Goal: Communication & Community: Answer question/provide support

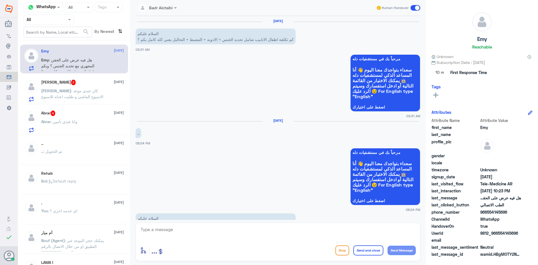
scroll to position [298, 0]
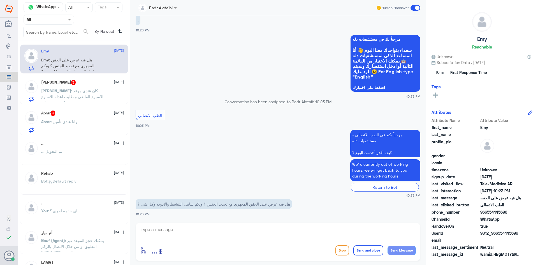
click at [73, 118] on div "Abrar 4 [DATE] Abrar : وانا عندي تأمين" at bounding box center [82, 121] width 83 height 22
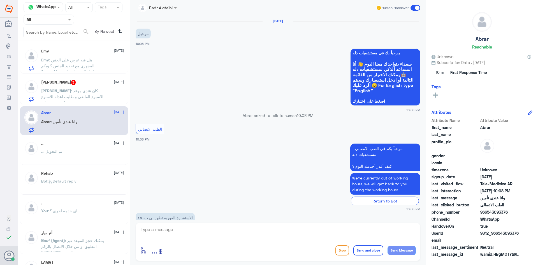
scroll to position [33, 0]
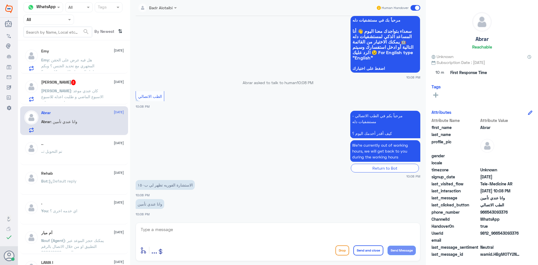
click at [235, 237] on textarea at bounding box center [278, 233] width 276 height 14
click at [230, 234] on textarea at bounding box center [278, 233] width 276 height 14
paste textarea "مرحبا معك بدر من الطب الاتصالي كيف اقدر اخدمك ؟"
type textarea "مرحبا معك بدر من الطب الاتصالي كيف اقدر اخدمك ؟"
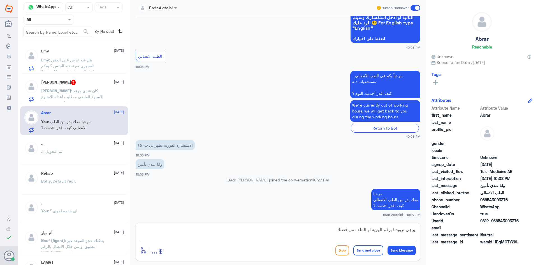
type textarea "يرجى تزويدنا برقم الهوية او الملف من فضلك"
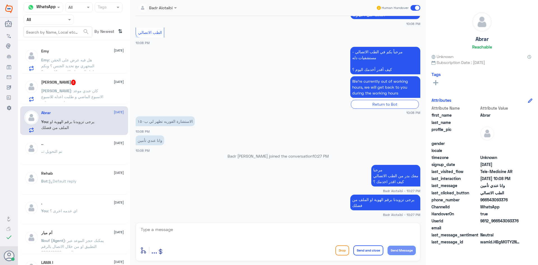
click at [86, 87] on div "[PERSON_NAME] 3 [DATE] [PERSON_NAME] : كان عندي موعد الاسبوع الماضي و طلبت اعدل…" at bounding box center [82, 91] width 83 height 22
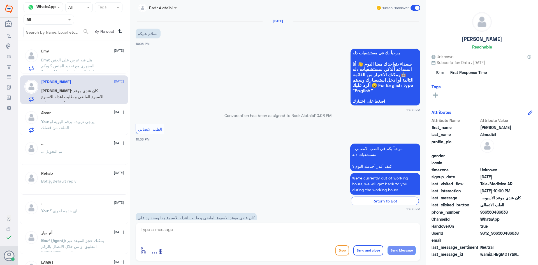
scroll to position [13, 0]
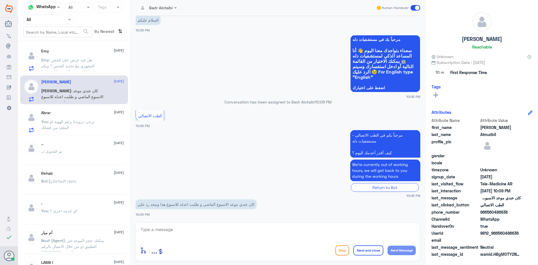
click at [240, 232] on textarea at bounding box center [278, 233] width 276 height 14
paste textarea "مرحبا معك بدر من الطب الاتصالي كيف اقدر اخدمك ؟"
type textarea "مرحبا معك بدر من الطب الاتصالي كيف اقدر اخدمك ؟"
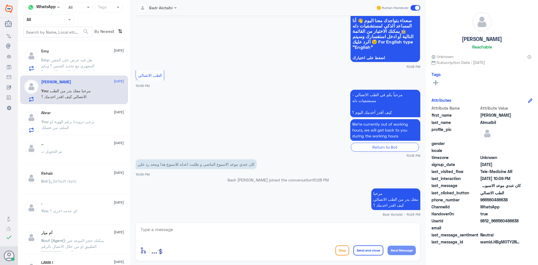
click at [76, 60] on span ": هل فيه عرض على الحقن المجهري مع تحديد الجنس ؟ وبكم شامل التنشيط والادويه وكل …" at bounding box center [69, 65] width 56 height 17
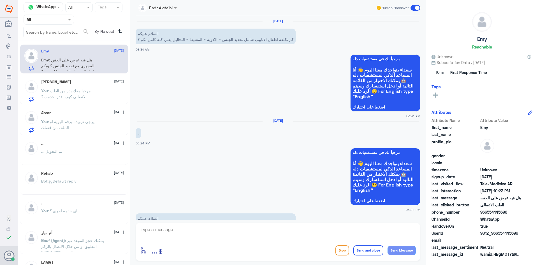
scroll to position [298, 0]
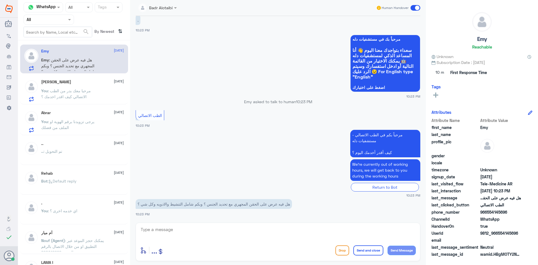
click at [76, 110] on div "Abrar [DATE]" at bounding box center [82, 112] width 83 height 5
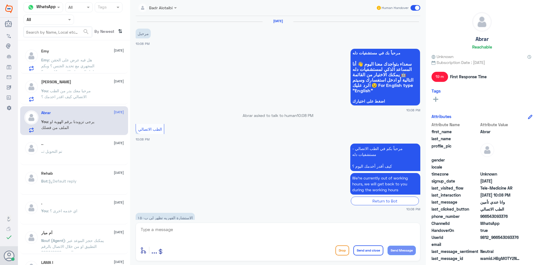
scroll to position [96, 0]
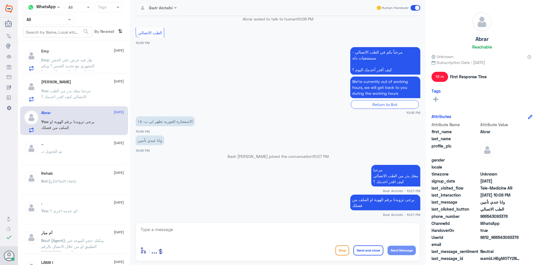
drag, startPoint x: 525, startPoint y: 239, endPoint x: 499, endPoint y: 238, distance: 25.8
click at [499, 238] on div "UserId 9812_966543093376" at bounding box center [482, 237] width 101 height 7
copy span "543093376"
click at [82, 92] on span ": مرحبا معك بدر من الطب الاتصالي كيف اقدر اخدمك ؟" at bounding box center [66, 93] width 50 height 11
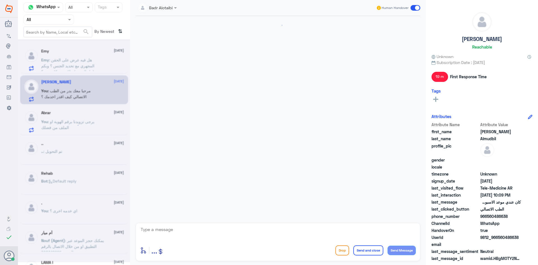
scroll to position [54, 0]
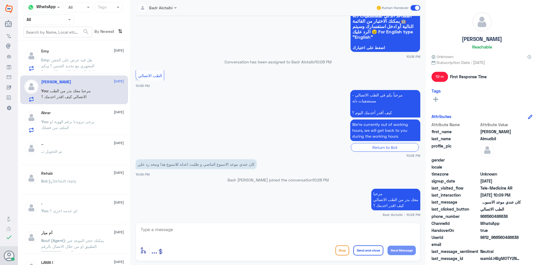
click at [81, 64] on span ": هل فيه عرض على الحقن المجهري مع تحديد الجنس ؟ وبكم شامل التنشيط والادويه وكل …" at bounding box center [69, 65] width 56 height 17
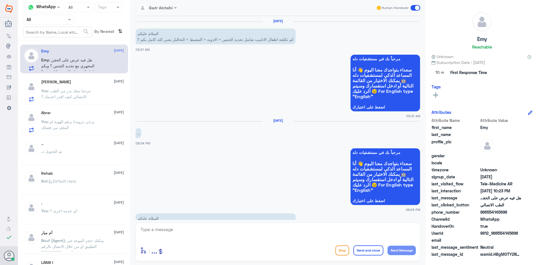
scroll to position [298, 0]
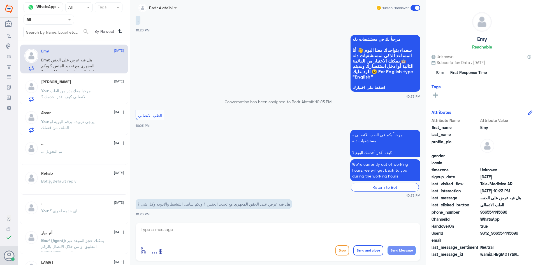
click at [276, 226] on textarea at bounding box center [278, 233] width 276 height 14
click at [196, 231] on textarea at bounding box center [278, 233] width 276 height 14
drag, startPoint x: 523, startPoint y: 233, endPoint x: 499, endPoint y: 235, distance: 24.2
click at [499, 235] on div "UserId 9812_966554145696" at bounding box center [482, 233] width 101 height 7
copy span "554145696"
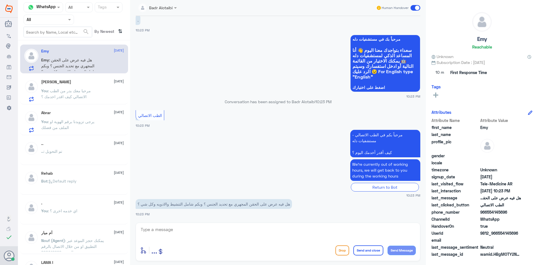
click at [97, 118] on div "Abrar [DATE] You : يرجى تزويدنا برقم الهوية او الملف من فضلك" at bounding box center [82, 121] width 83 height 22
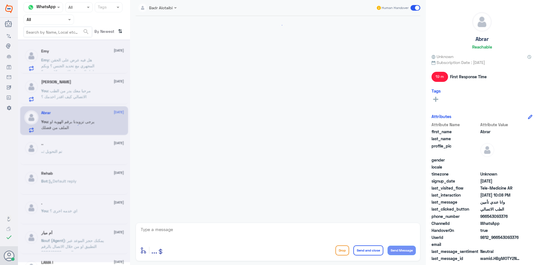
scroll to position [96, 0]
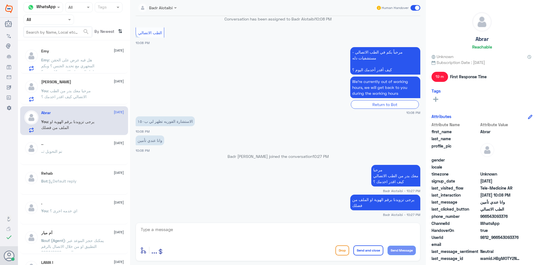
click at [205, 231] on textarea at bounding box center [278, 233] width 276 height 14
type textarea "تم تحديث التامين يمكنك تسجيل استشارة فورية على التامين"
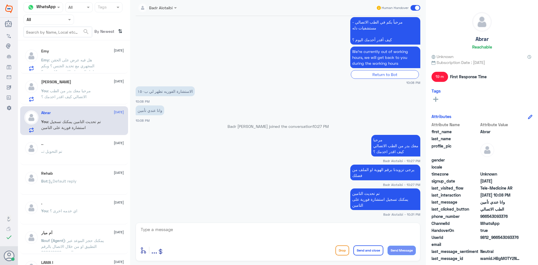
click at [414, 7] on span at bounding box center [416, 8] width 10 height 6
click at [0, 0] on input "checkbox" at bounding box center [0, 0] width 0 height 0
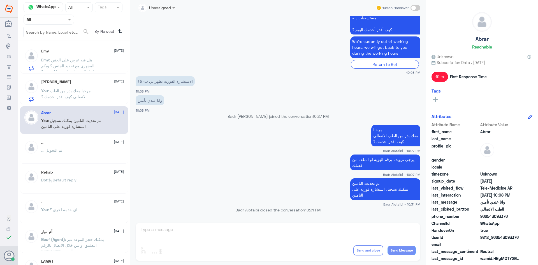
click at [79, 94] on p "You : مرحبا معك بدر من الطب الاتصالي كيف اقدر اخدمك ؟" at bounding box center [72, 95] width 63 height 14
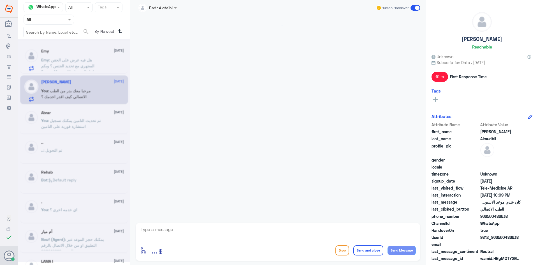
scroll to position [54, 0]
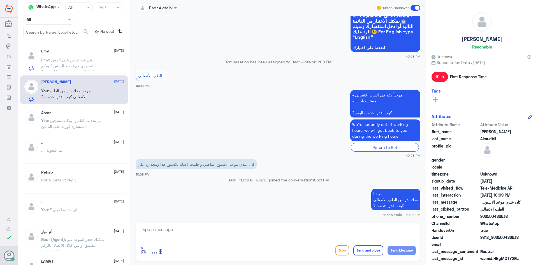
click at [416, 10] on span at bounding box center [416, 8] width 10 height 6
click at [0, 0] on input "checkbox" at bounding box center [0, 0] width 0 height 0
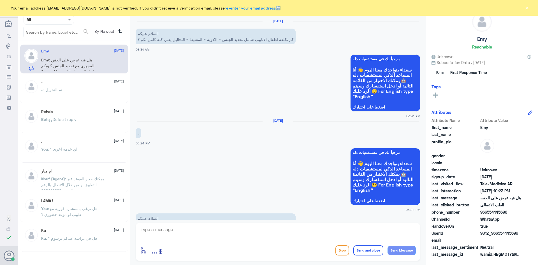
scroll to position [298, 0]
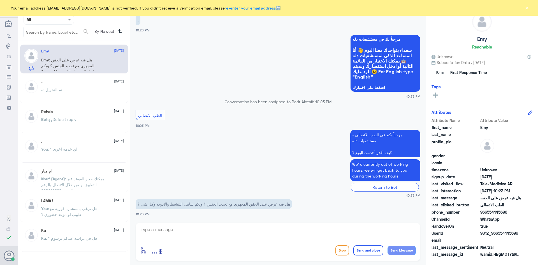
click at [191, 224] on div "enter flow name ... Drop Send and close Send Message" at bounding box center [278, 242] width 285 height 38
click at [192, 231] on textarea at bounding box center [278, 233] width 276 height 14
paste textarea "مرحبا معك بدر من الطب الاتصالي كيف اقدر اخدمك ؟"
type textarea "مرحبا معك بدر من الطب الاتصالي كيف اقدر اخدمك ؟"
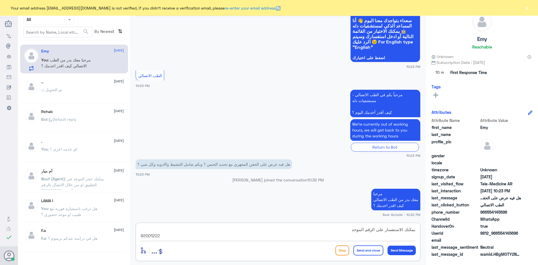
type textarea "يمكنك الاستفسار على الرقم الموحد 920012222"
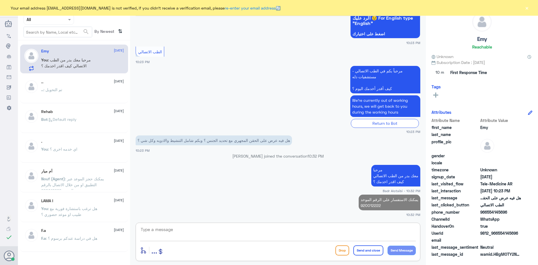
click at [529, 9] on button "×" at bounding box center [527, 8] width 6 height 6
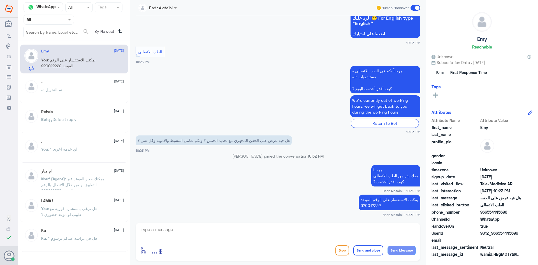
click at [413, 10] on span at bounding box center [416, 8] width 10 height 6
click at [0, 0] on input "checkbox" at bounding box center [0, 0] width 0 height 0
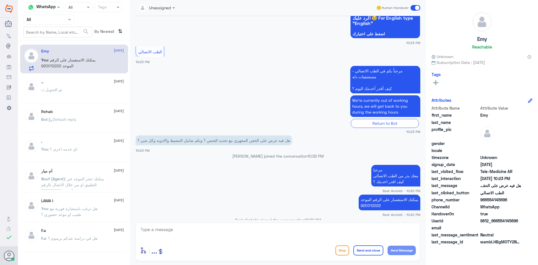
scroll to position [361, 0]
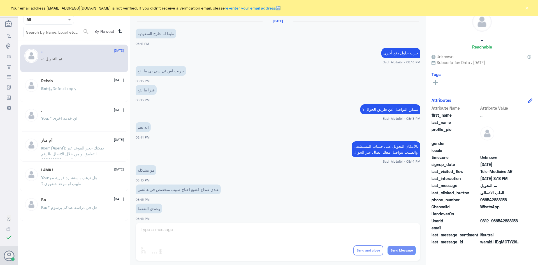
scroll to position [184, 0]
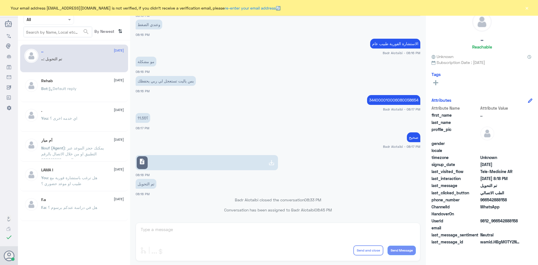
click at [526, 4] on div "Your email address b_malotaibi@dallah-hospital.com is not verified, if you didn…" at bounding box center [269, 8] width 538 height 16
click at [527, 7] on button "×" at bounding box center [527, 8] width 6 height 6
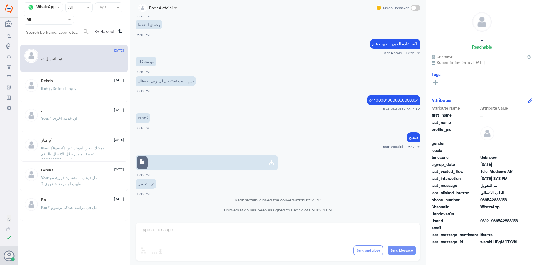
click at [53, 22] on input "text" at bounding box center [42, 19] width 31 height 6
click at [56, 40] on div "Unassigned" at bounding box center [49, 44] width 50 height 13
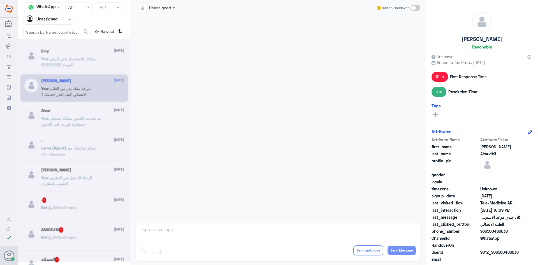
scroll to position [64, 0]
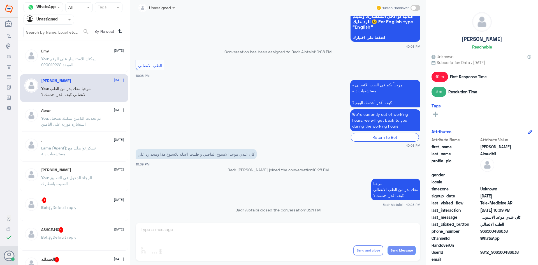
click at [56, 21] on input "text" at bounding box center [42, 19] width 31 height 6
click at [57, 34] on div "All" at bounding box center [49, 32] width 50 height 10
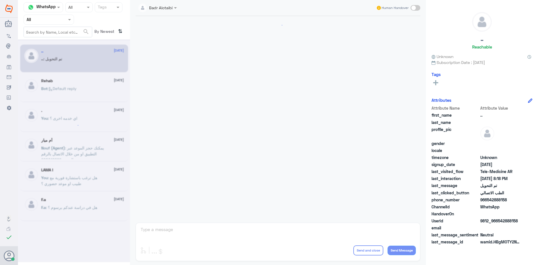
scroll to position [184, 0]
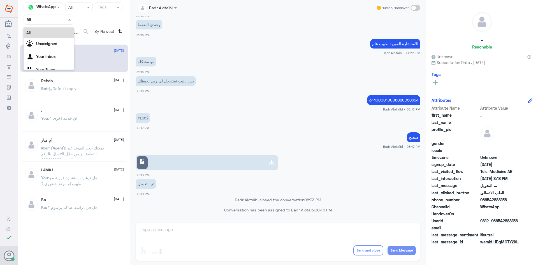
click at [61, 24] on div "Agent Filter All" at bounding box center [49, 20] width 50 height 10
click at [58, 45] on div "Unassigned" at bounding box center [49, 44] width 50 height 13
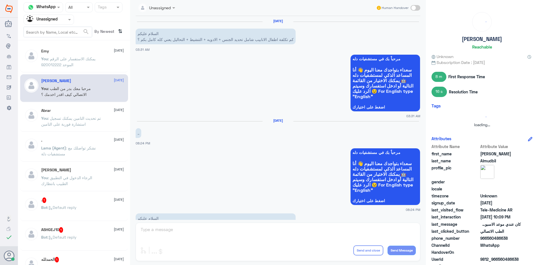
scroll to position [372, 0]
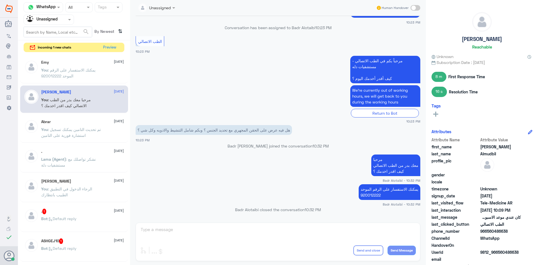
click at [77, 118] on div "Abrar 13 September You : تم تحديث التامين يمكنك تسجيل استشارة فورية على التامين" at bounding box center [74, 129] width 108 height 28
click at [57, 21] on input "text" at bounding box center [42, 19] width 31 height 6
click at [50, 29] on div "All" at bounding box center [49, 32] width 50 height 10
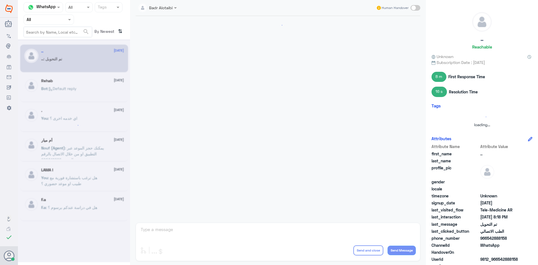
scroll to position [184, 0]
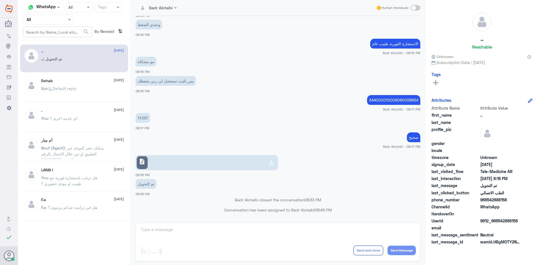
drag, startPoint x: 57, startPoint y: 20, endPoint x: 57, endPoint y: 24, distance: 3.4
click at [57, 21] on input "text" at bounding box center [42, 19] width 31 height 6
click at [57, 41] on div "Unassigned" at bounding box center [49, 44] width 50 height 13
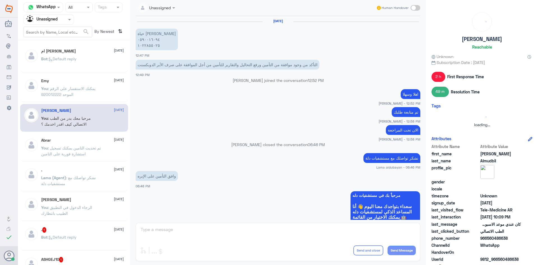
scroll to position [367, 0]
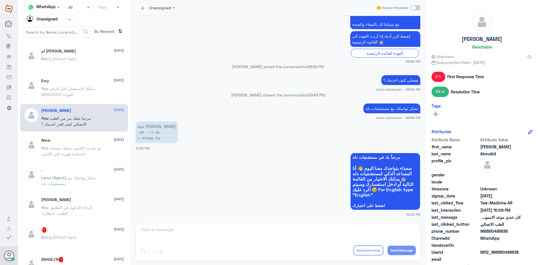
click at [74, 147] on span ": تم تحديث التامين يمكنك تسجيل استشارة فورية على التامين" at bounding box center [71, 150] width 60 height 11
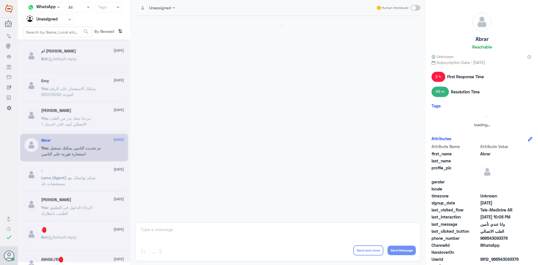
scroll to position [136, 0]
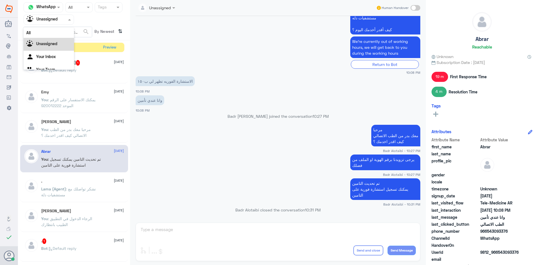
click at [59, 21] on div at bounding box center [49, 19] width 50 height 6
click at [59, 31] on div "All" at bounding box center [49, 32] width 50 height 10
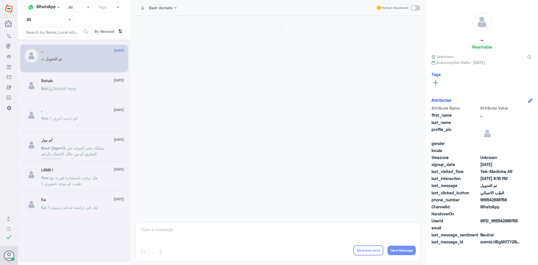
scroll to position [184, 0]
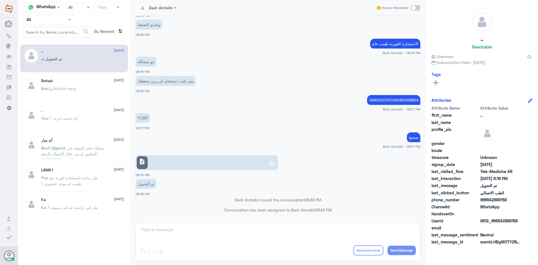
drag, startPoint x: 69, startPoint y: 17, endPoint x: 68, endPoint y: 26, distance: 8.7
click at [69, 18] on span at bounding box center [70, 20] width 7 height 6
click at [62, 39] on div "Unassigned" at bounding box center [49, 44] width 50 height 13
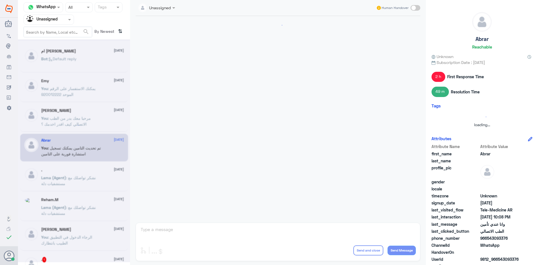
scroll to position [403, 0]
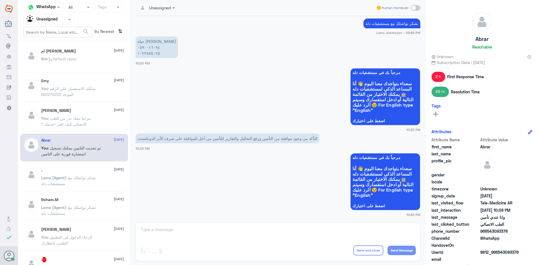
click at [72, 122] on p "You : مرحبا معك بدر من الطب الاتصالي كيف اقدر اخدمك ؟" at bounding box center [72, 122] width 63 height 14
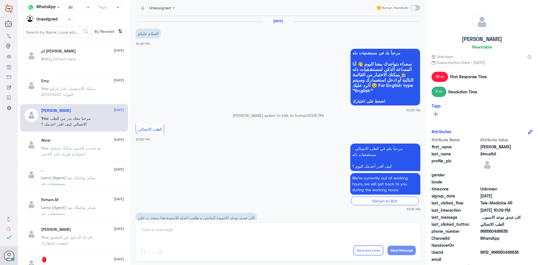
scroll to position [64, 0]
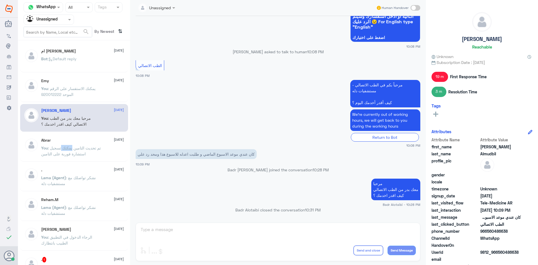
click at [73, 145] on p "You : تم تحديث التامين يمكنك تسجيل استشارة فورية على التامين" at bounding box center [72, 152] width 63 height 14
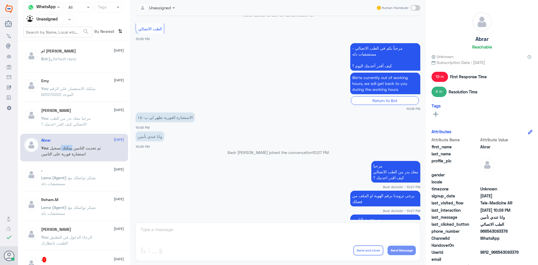
scroll to position [136, 0]
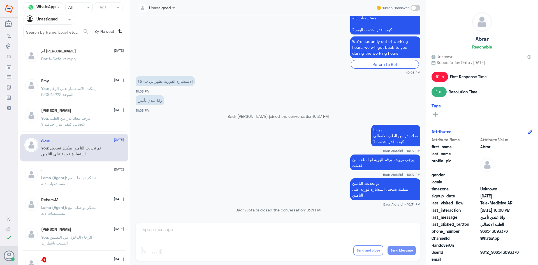
click at [58, 20] on div at bounding box center [49, 19] width 50 height 6
click at [57, 34] on div "All" at bounding box center [49, 32] width 50 height 10
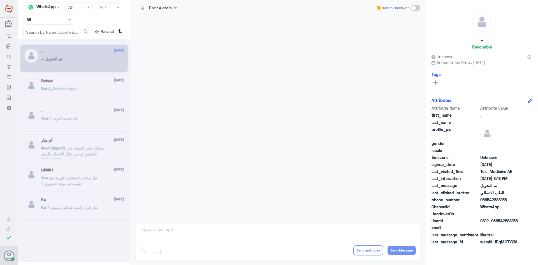
scroll to position [184, 0]
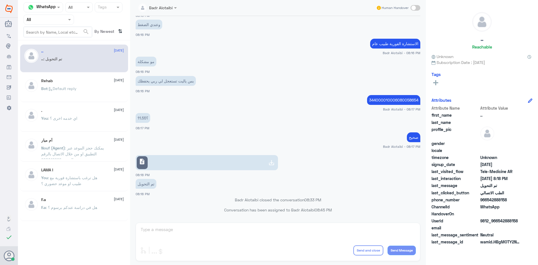
click at [67, 20] on span at bounding box center [70, 20] width 7 height 6
click at [55, 42] on b "Unassigned" at bounding box center [46, 43] width 21 height 5
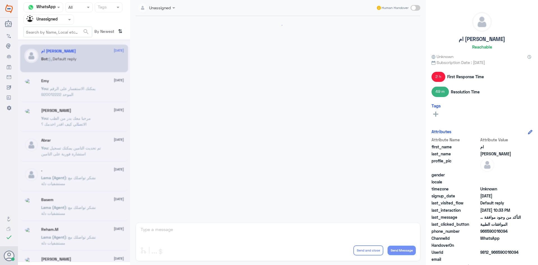
scroll to position [403, 0]
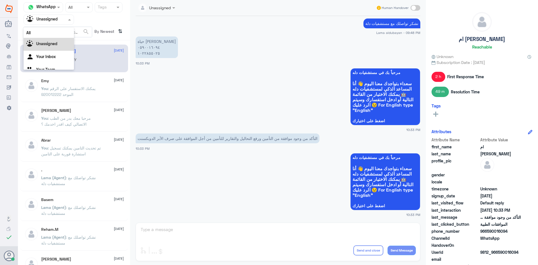
click at [63, 18] on div at bounding box center [49, 19] width 50 height 6
click at [58, 30] on div "All" at bounding box center [49, 32] width 50 height 10
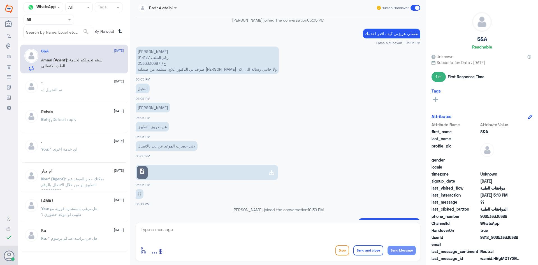
scroll to position [330, 0]
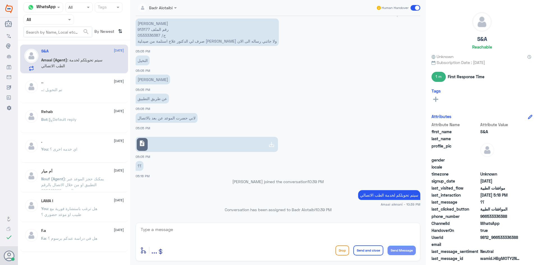
click at [218, 142] on link "description" at bounding box center [207, 144] width 142 height 15
click at [379, 230] on textarea at bounding box center [278, 233] width 276 height 14
click at [380, 229] on textarea at bounding box center [278, 233] width 276 height 14
drag, startPoint x: 520, startPoint y: 237, endPoint x: 498, endPoint y: 237, distance: 21.6
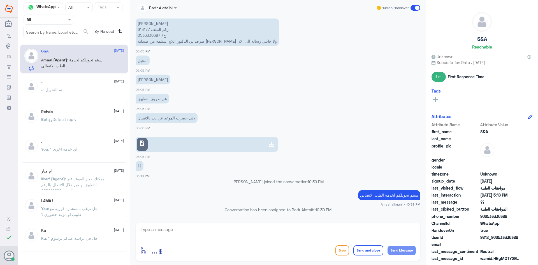
click at [498, 237] on span "9812_966533336388" at bounding box center [500, 237] width 41 height 6
copy span "533336388"
click at [276, 239] on textarea at bounding box center [278, 233] width 276 height 14
click at [219, 229] on textarea at bounding box center [278, 233] width 276 height 14
paste textarea "مرحبا معك بدر من الطب الاتصالي كيف اقدر اخدمك ؟"
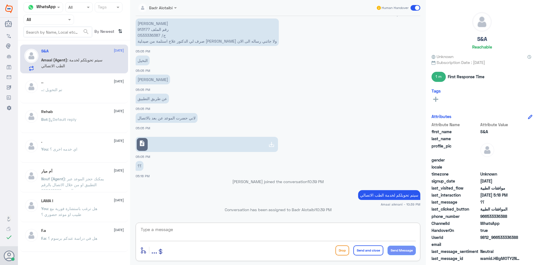
type textarea "مرحبا معك بدر من الطب الاتصالي كيف اقدر اخدمك ؟"
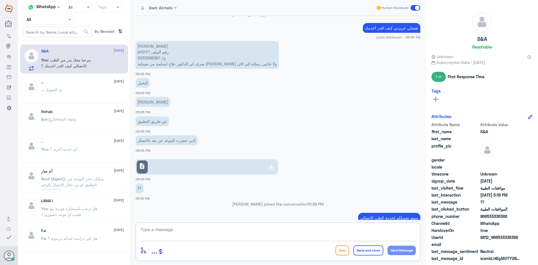
scroll to position [842, 0]
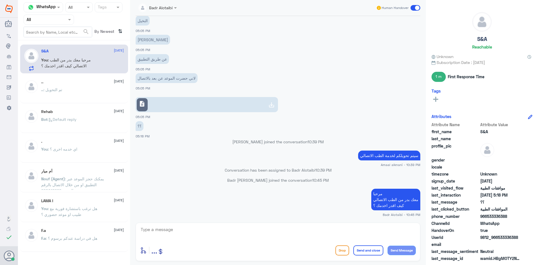
drag, startPoint x: 516, startPoint y: 237, endPoint x: 497, endPoint y: 236, distance: 18.5
click at [497, 236] on div "UserId 9812_966533336388" at bounding box center [482, 237] width 101 height 7
copy span "533336388"
click at [196, 103] on link "description" at bounding box center [207, 104] width 142 height 15
click at [210, 229] on textarea at bounding box center [278, 233] width 276 height 14
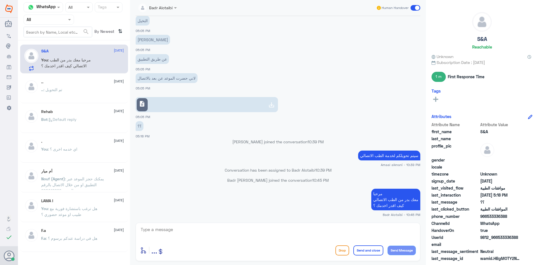
click at [238, 180] on p "Badr Alotaibi joined the conversation 10:45 PM" at bounding box center [278, 180] width 285 height 6
click at [187, 165] on small "Amaal alknani - 10:39 PM" at bounding box center [278, 164] width 285 height 5
drag, startPoint x: 241, startPoint y: 169, endPoint x: 225, endPoint y: 169, distance: 15.7
click at [226, 169] on p "Conversation has been assigned to Badr Alotaibi 10:39 PM" at bounding box center [278, 170] width 285 height 6
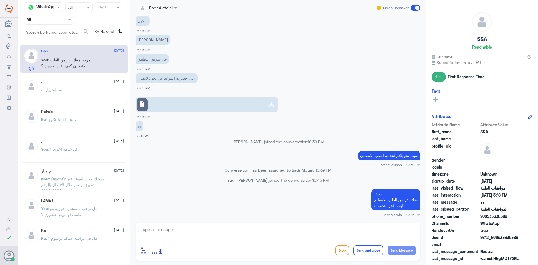
click at [224, 169] on p "Conversation has been assigned to Badr Alotaibi 10:39 PM" at bounding box center [278, 170] width 285 height 6
click at [223, 170] on p "Conversation has been assigned to Badr Alotaibi 10:39 PM" at bounding box center [278, 170] width 285 height 6
click at [225, 171] on p "Conversation has been assigned to Badr Alotaibi 10:39 PM" at bounding box center [278, 170] width 285 height 6
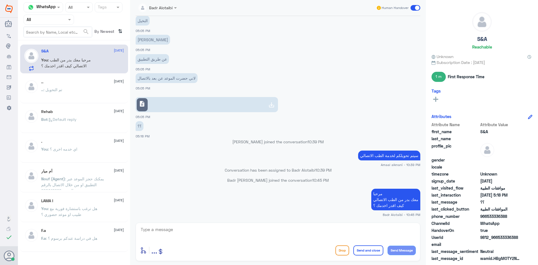
click at [243, 180] on p "Badr Alotaibi joined the conversation 10:45 PM" at bounding box center [278, 180] width 285 height 6
click at [237, 181] on p "Badr Alotaibi joined the conversation 10:45 PM" at bounding box center [278, 180] width 285 height 6
click at [250, 177] on p "Badr Alotaibi joined the conversation 10:45 PM" at bounding box center [278, 180] width 285 height 6
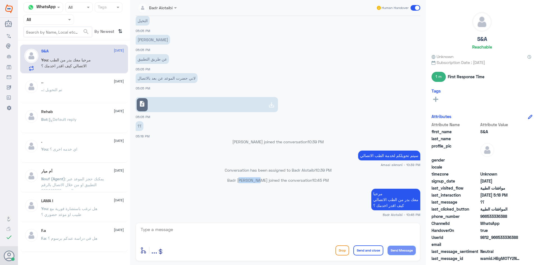
click at [250, 177] on p "Badr Alotaibi joined the conversation 10:45 PM" at bounding box center [278, 180] width 285 height 6
click at [245, 180] on p "Badr Alotaibi joined the conversation 10:45 PM" at bounding box center [278, 180] width 285 height 6
click at [234, 179] on p "Badr Alotaibi joined the conversation 10:45 PM" at bounding box center [278, 180] width 285 height 6
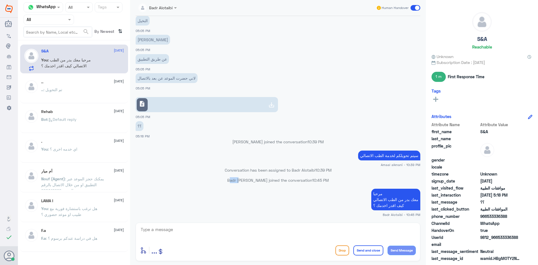
click at [234, 179] on p "Badr Alotaibi joined the conversation 10:45 PM" at bounding box center [278, 180] width 285 height 6
click at [223, 169] on p "Conversation has been assigned to Badr Alotaibi 10:39 PM" at bounding box center [278, 170] width 285 height 6
click at [240, 181] on p "Badr Alotaibi joined the conversation 10:45 PM" at bounding box center [278, 180] width 285 height 6
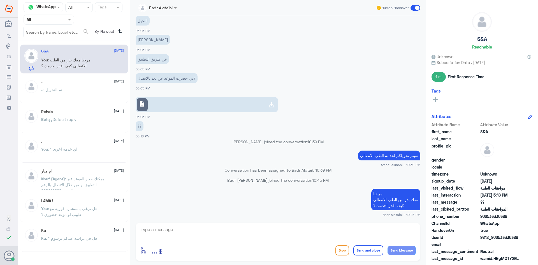
click at [210, 173] on p "Conversation has been assigned to Badr Alotaibi 10:39 PM" at bounding box center [278, 170] width 285 height 6
click at [325, 233] on textarea at bounding box center [278, 233] width 276 height 14
type textarea "ت"
click at [415, 9] on span at bounding box center [416, 8] width 10 height 6
click at [0, 0] on input "checkbox" at bounding box center [0, 0] width 0 height 0
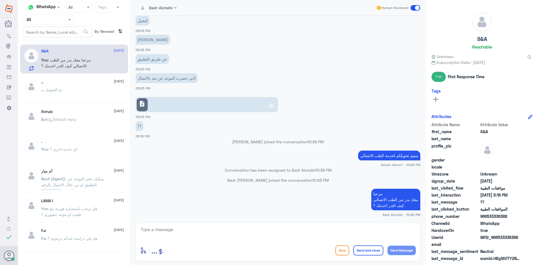
scroll to position [852, 0]
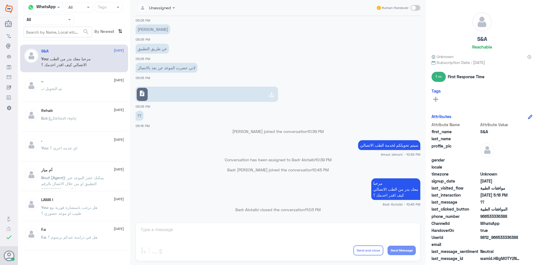
click at [260, 91] on link "description" at bounding box center [207, 94] width 142 height 15
click at [415, 8] on span at bounding box center [416, 8] width 10 height 6
click at [0, 0] on input "checkbox" at bounding box center [0, 0] width 0 height 0
click at [219, 96] on link "description" at bounding box center [207, 94] width 142 height 15
